Goal: Task Accomplishment & Management: Manage account settings

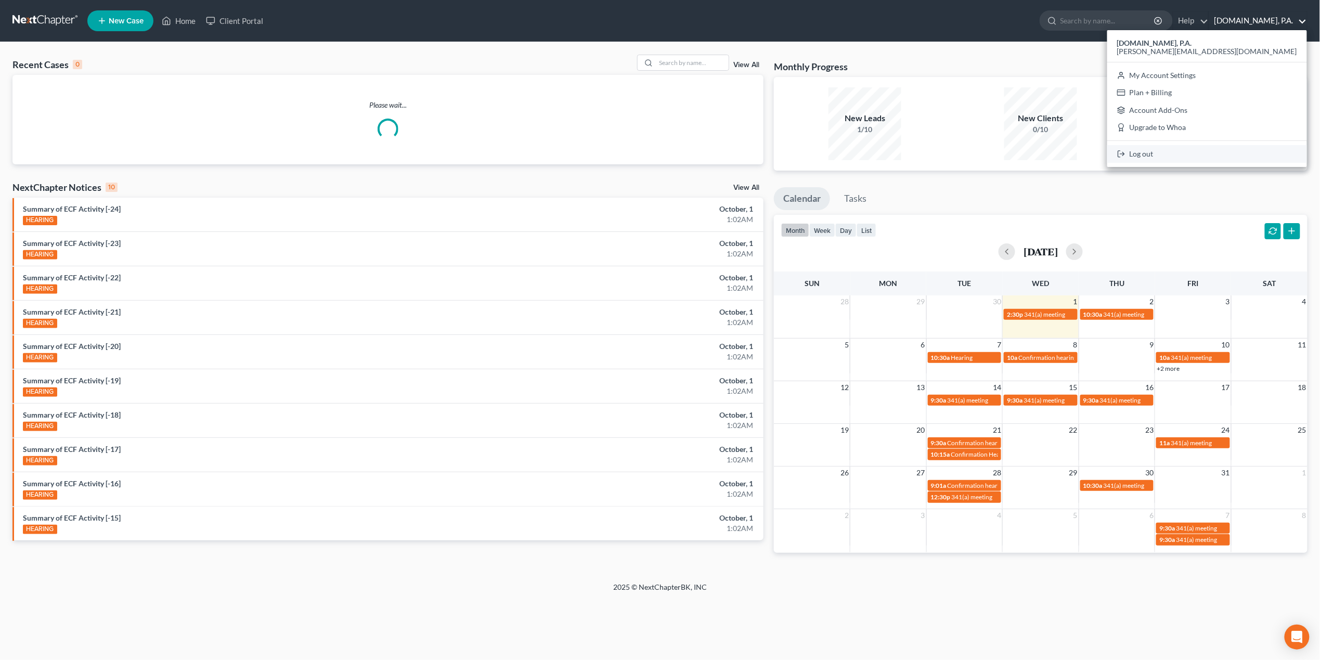
click at [1245, 151] on link "Log out" at bounding box center [1207, 154] width 200 height 18
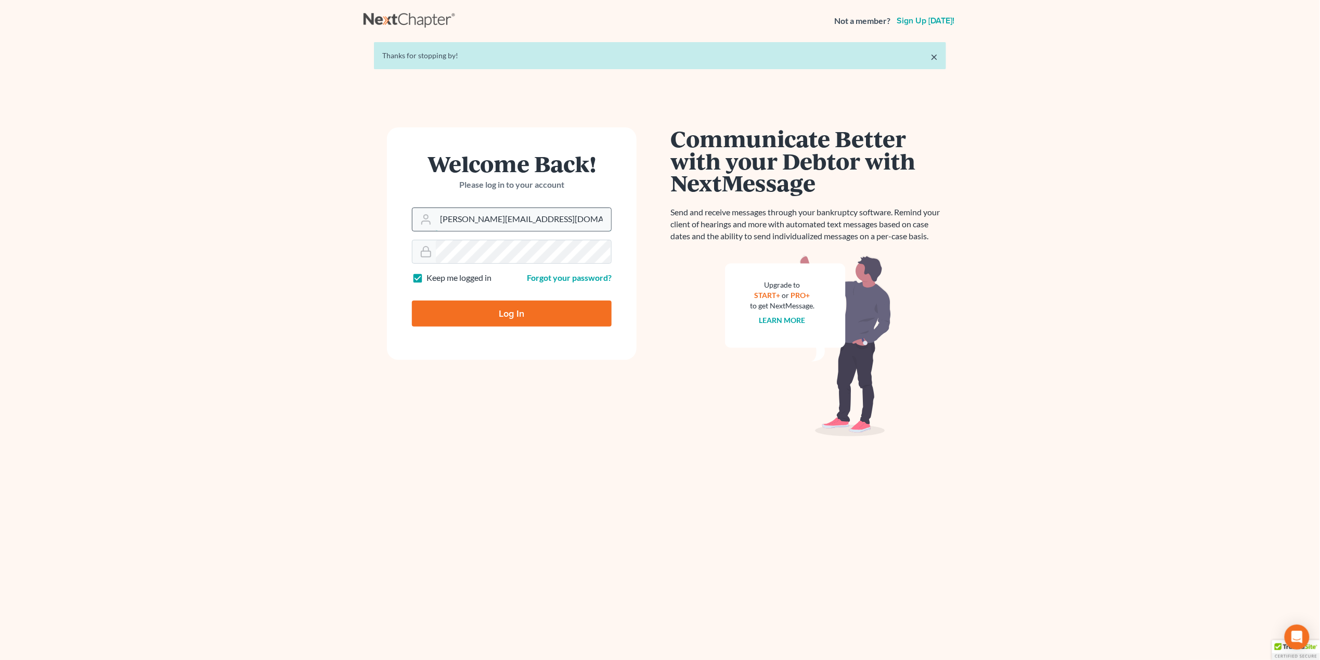
click at [508, 224] on input "[PERSON_NAME][EMAIL_ADDRESS][DOMAIN_NAME]" at bounding box center [523, 219] width 175 height 23
type input "[EMAIL_ADDRESS][DOMAIN_NAME]"
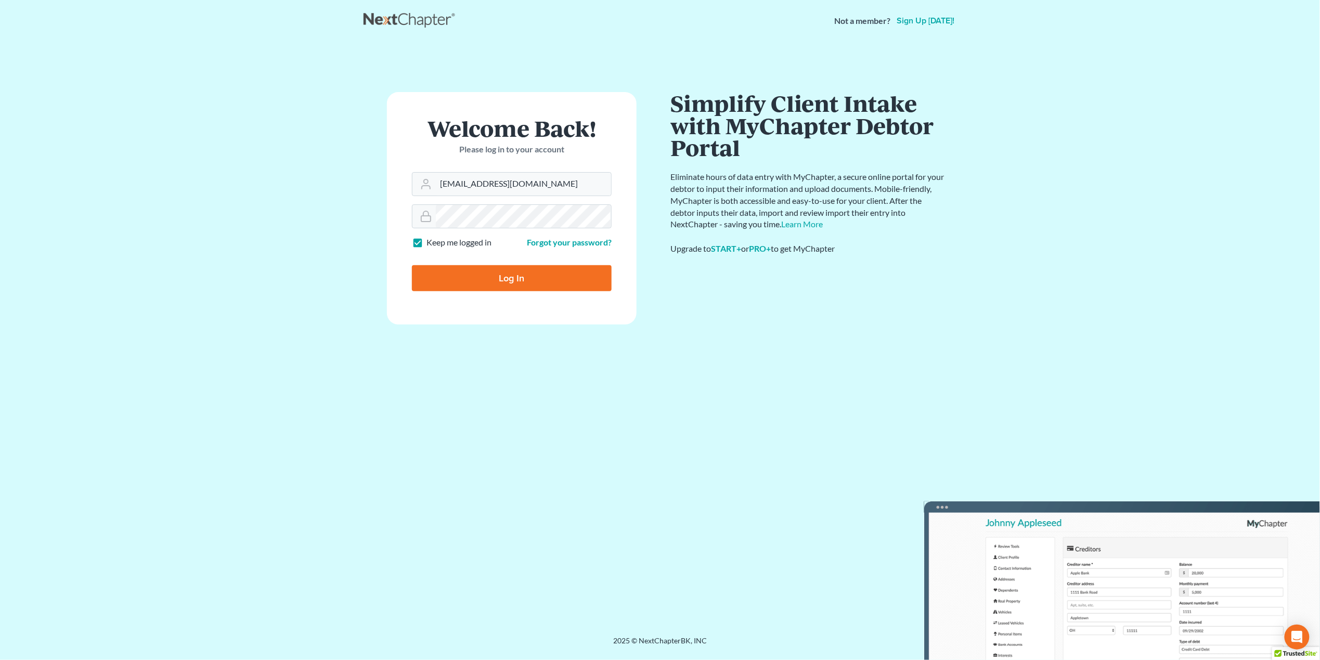
click at [496, 277] on input "Log In" at bounding box center [512, 278] width 200 height 26
type input "Thinking..."
